Goal: Information Seeking & Learning: Learn about a topic

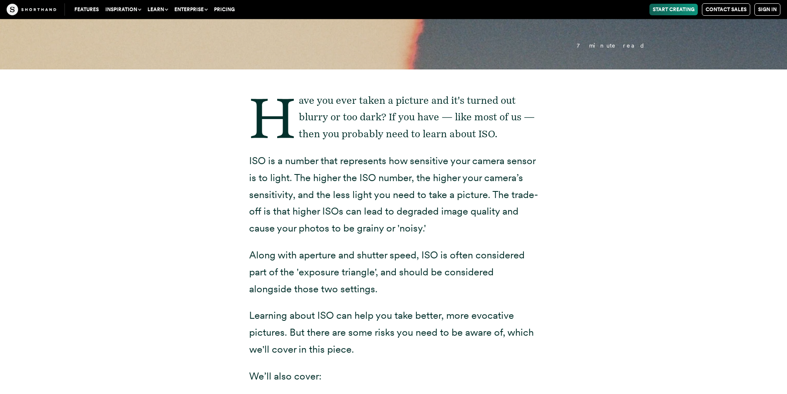
scroll to position [165, 0]
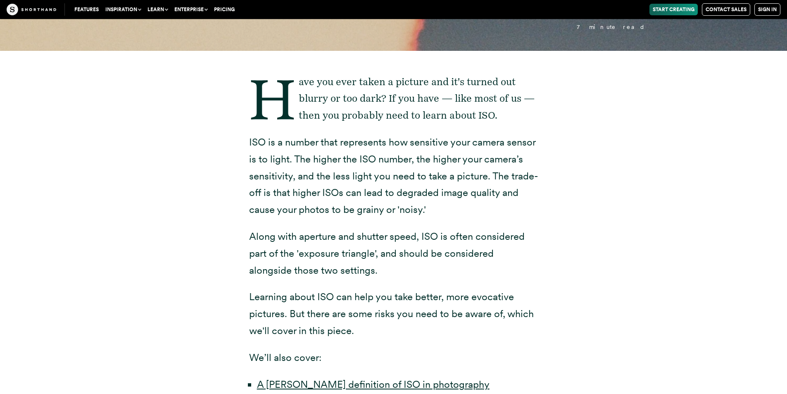
click at [247, 141] on div "Have you ever taken a picture and it's turned out blurry or too dark? If you ha…" at bounding box center [394, 319] width 322 height 536
drag, startPoint x: 250, startPoint y: 144, endPoint x: 435, endPoint y: 212, distance: 197.8
click at [435, 212] on p "ISO is a number that represents how sensitive your camera sensor is to light. T…" at bounding box center [393, 176] width 289 height 84
copy p "ISO is a number that represents how sensitive your camera sensor is to light. T…"
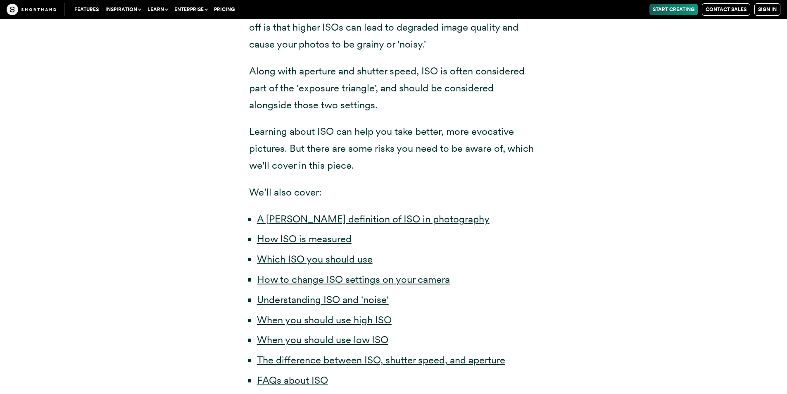
click at [571, 207] on div "Have you ever taken a picture and it's turned out blurry or too dark? If you ha…" at bounding box center [393, 154] width 645 height 536
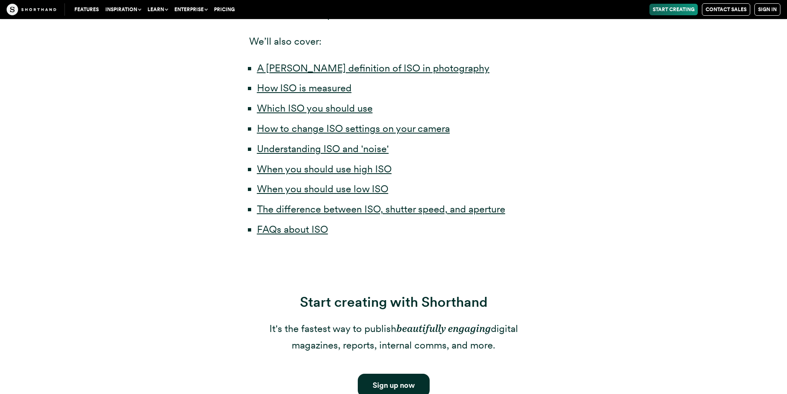
scroll to position [496, 0]
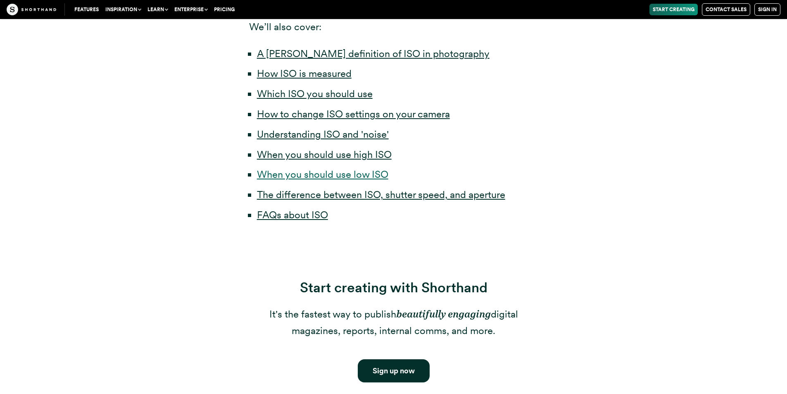
click at [321, 175] on link "When you should use low ISO" at bounding box center [322, 174] width 131 height 12
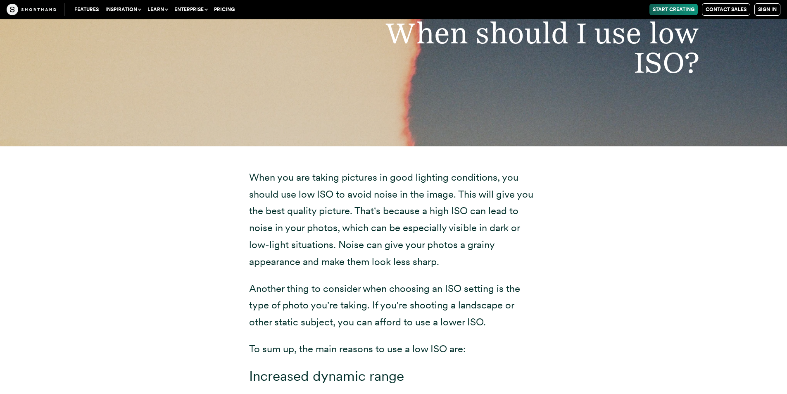
scroll to position [3840, 0]
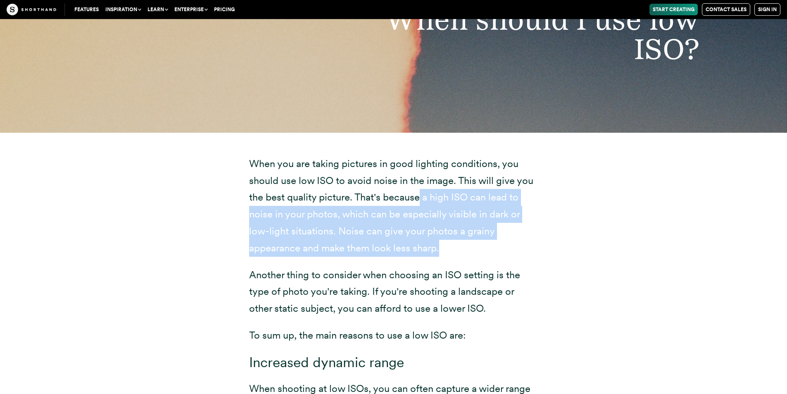
drag, startPoint x: 421, startPoint y: 199, endPoint x: 505, endPoint y: 244, distance: 95.6
click at [505, 244] on p "When you are taking pictures in good lighting conditions, you should use low IS…" at bounding box center [393, 205] width 289 height 101
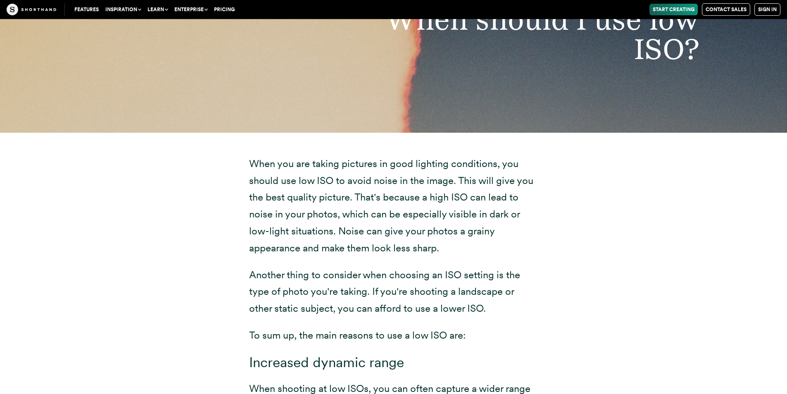
drag, startPoint x: 630, startPoint y: 181, endPoint x: 590, endPoint y: 208, distance: 49.1
click at [631, 186] on div "When you are taking pictures in good lighting conditions, you should use low IS…" at bounding box center [393, 385] width 645 height 505
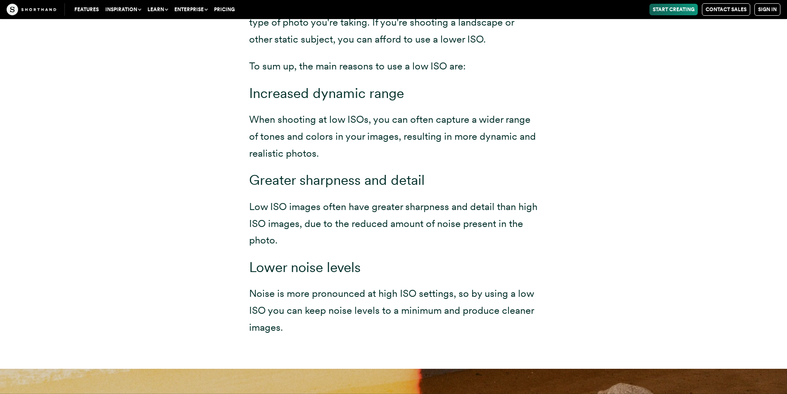
scroll to position [4129, 0]
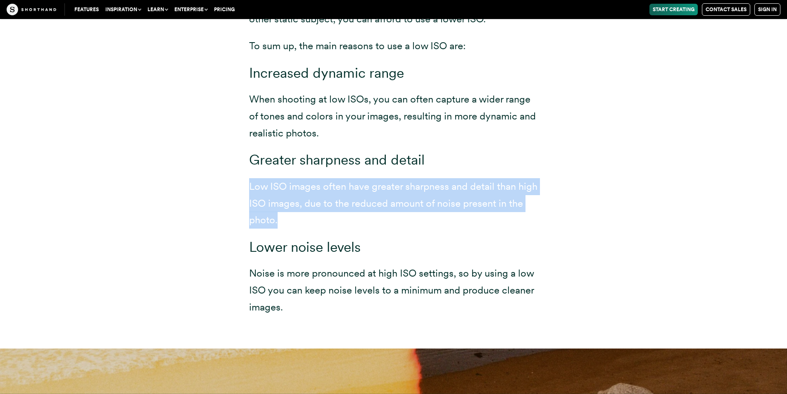
drag, startPoint x: 250, startPoint y: 187, endPoint x: 330, endPoint y: 218, distance: 85.6
click at [330, 218] on p "Low ISO images often have greater sharpness and detail than high ISO images, du…" at bounding box center [393, 203] width 289 height 50
copy p "Low ISO images often have greater sharpness and detail than high ISO images, du…"
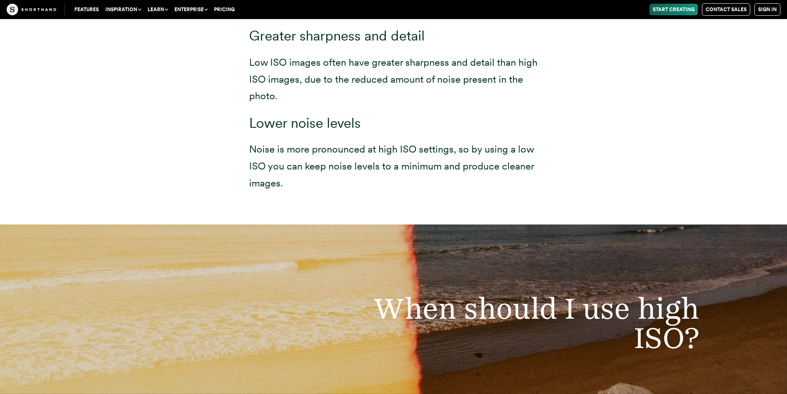
click at [387, 187] on p "Noise is more pronounced at high ISO settings, so by using a low ISO you can ke…" at bounding box center [393, 166] width 289 height 50
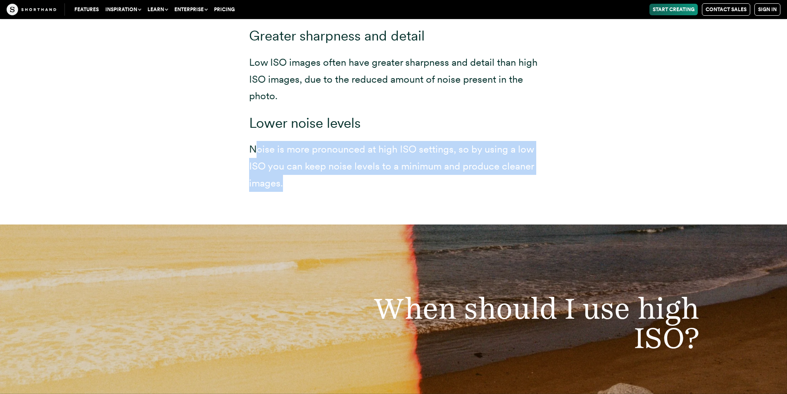
drag, startPoint x: 253, startPoint y: 150, endPoint x: 305, endPoint y: 181, distance: 60.5
click at [305, 181] on p "Noise is more pronounced at high ISO settings, so by using a low ISO you can ke…" at bounding box center [393, 166] width 289 height 50
click at [305, 182] on p "Noise is more pronounced at high ISO settings, so by using a low ISO you can ke…" at bounding box center [393, 166] width 289 height 50
drag, startPoint x: 249, startPoint y: 152, endPoint x: 297, endPoint y: 178, distance: 54.8
click at [297, 178] on p "Noise is more pronounced at high ISO settings, so by using a low ISO you can ke…" at bounding box center [393, 166] width 289 height 50
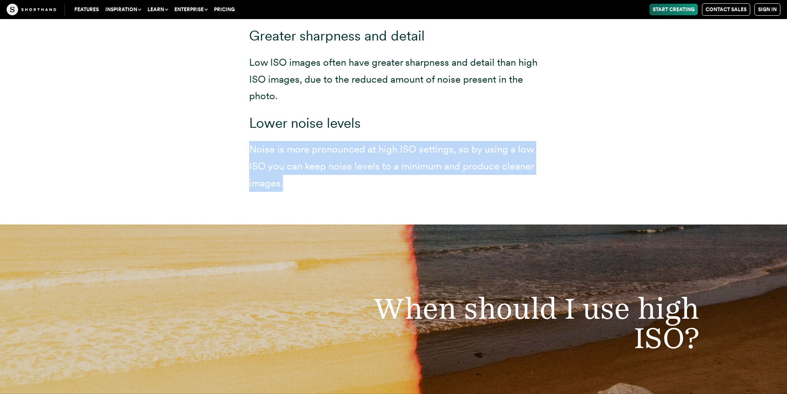
copy p "Noise is more pronounced at high ISO settings, so by using a low ISO you can ke…"
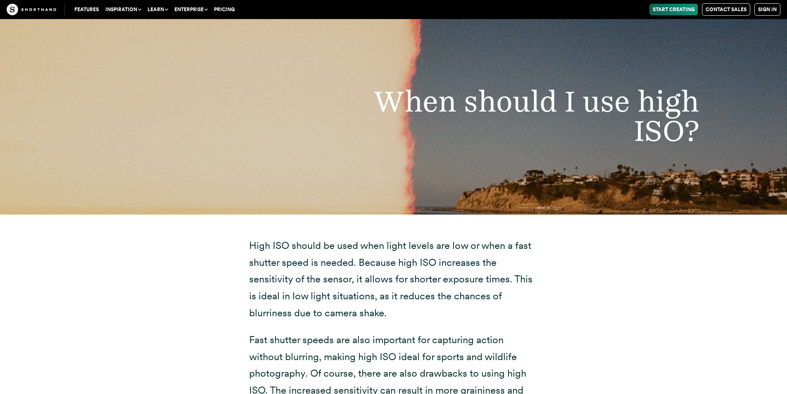
scroll to position [4584, 0]
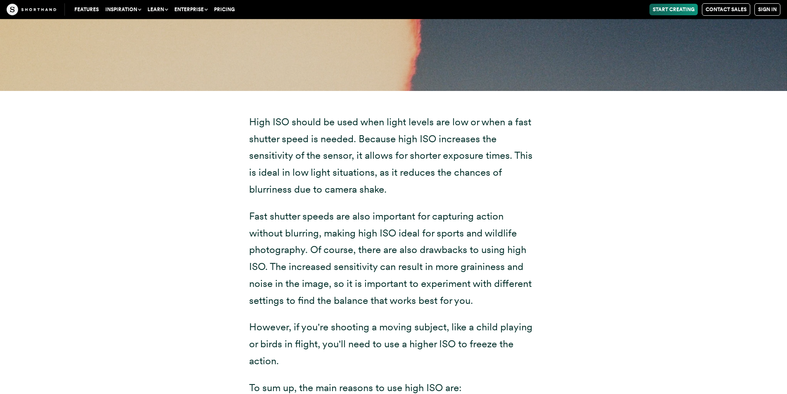
click at [567, 244] on div "High ISO should be used when light levels are low or when a fast shutter speed …" at bounding box center [393, 382] width 645 height 583
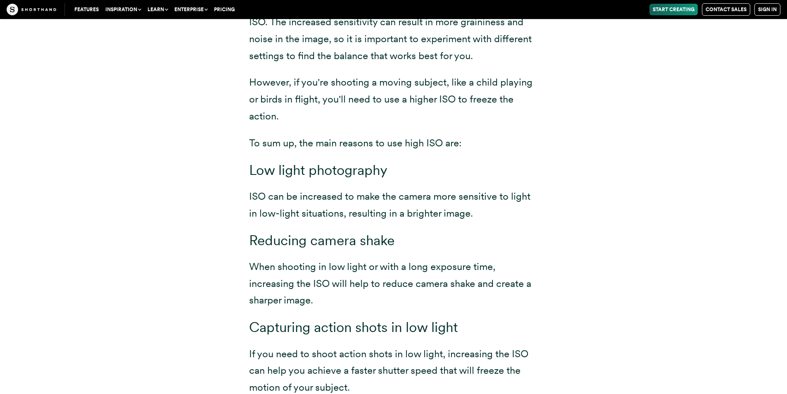
scroll to position [4832, 0]
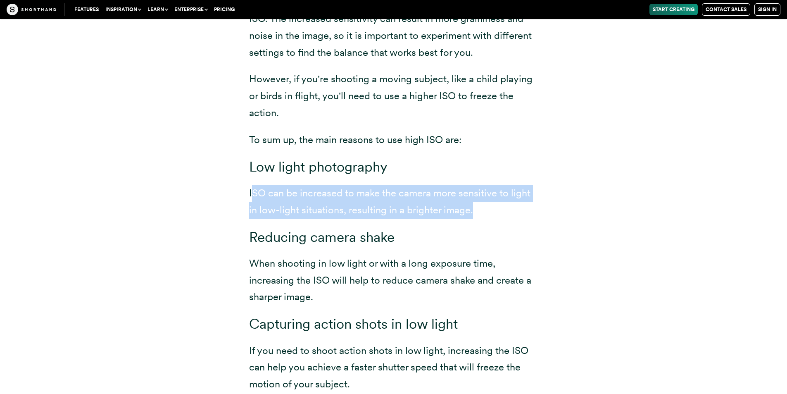
drag, startPoint x: 250, startPoint y: 198, endPoint x: 481, endPoint y: 214, distance: 231.2
click at [481, 214] on p "ISO can be increased to make the camera more sensitive to light in low-light si…" at bounding box center [393, 202] width 289 height 34
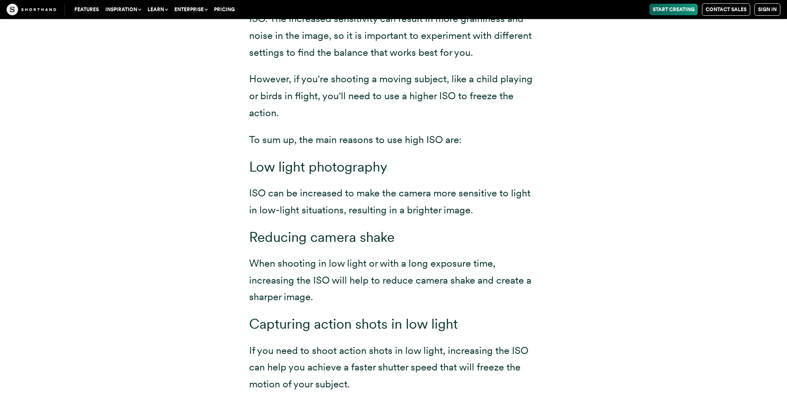
click at [504, 224] on div "High ISO should be used when light levels are low or when a fast shutter speed …" at bounding box center [393, 129] width 289 height 527
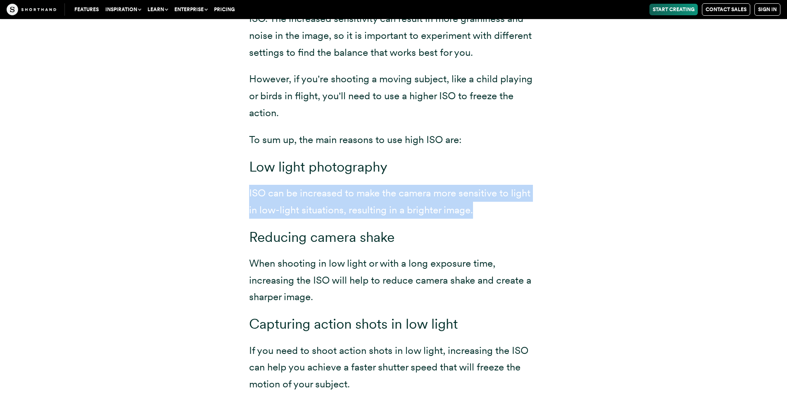
drag, startPoint x: 250, startPoint y: 193, endPoint x: 476, endPoint y: 214, distance: 226.7
click at [476, 214] on p "ISO can be increased to make the camera more sensitive to light in low-light si…" at bounding box center [393, 202] width 289 height 34
copy p "ISO can be increased to make the camera more sensitive to light in low-light si…"
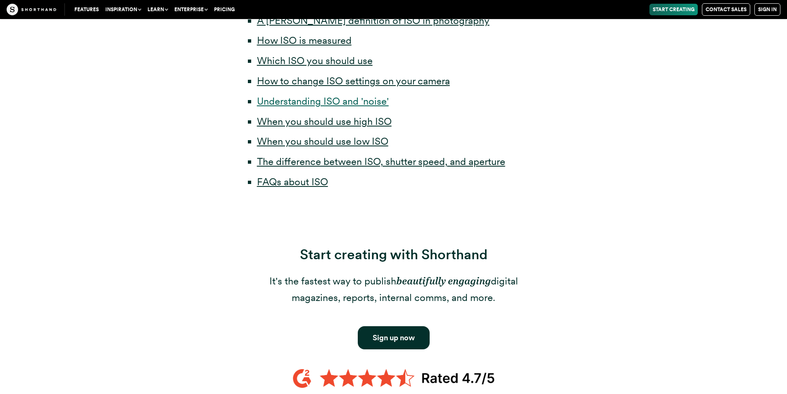
scroll to position [496, 0]
